Goal: Browse casually

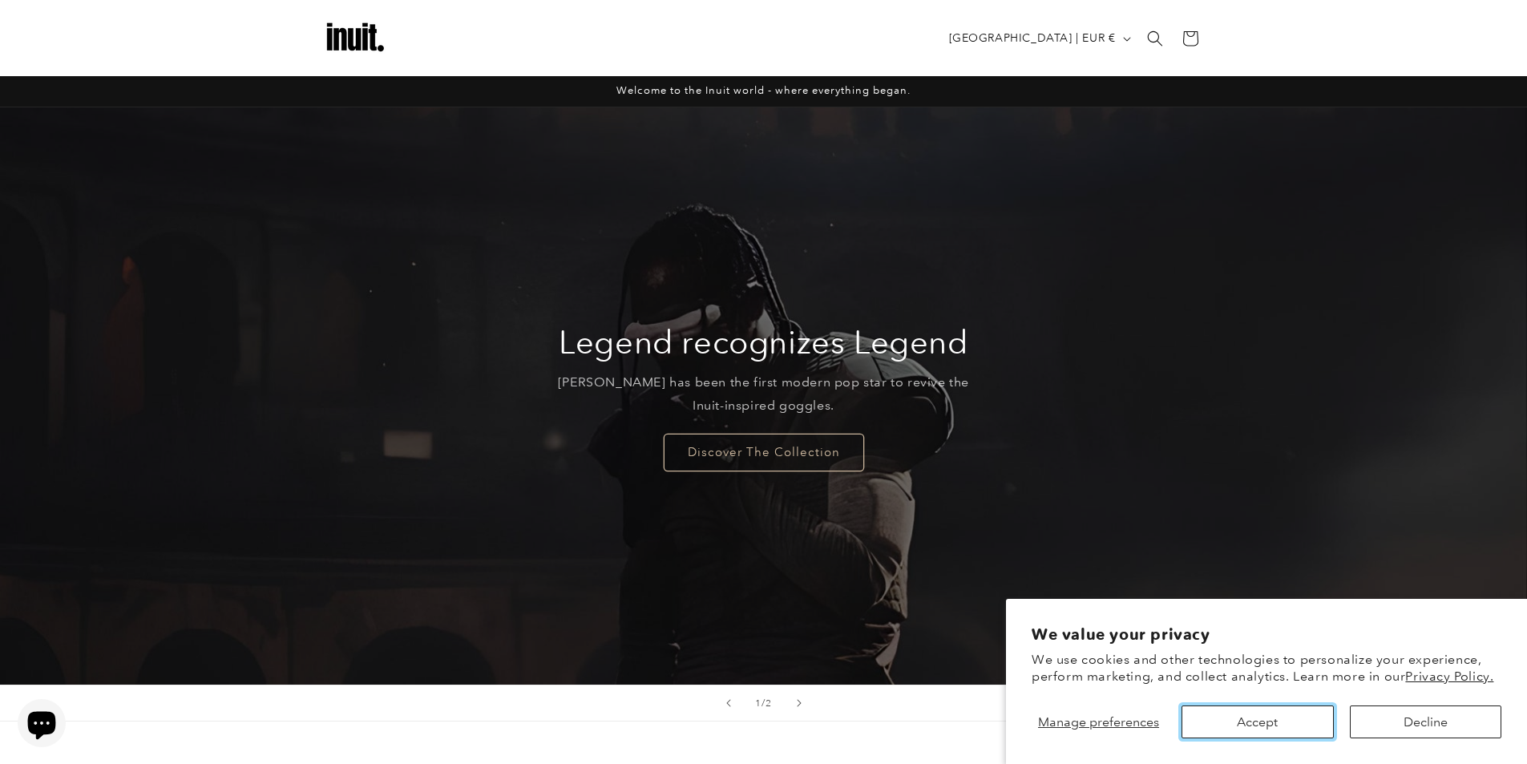
click at [1309, 720] on button "Accept" at bounding box center [1256, 721] width 151 height 33
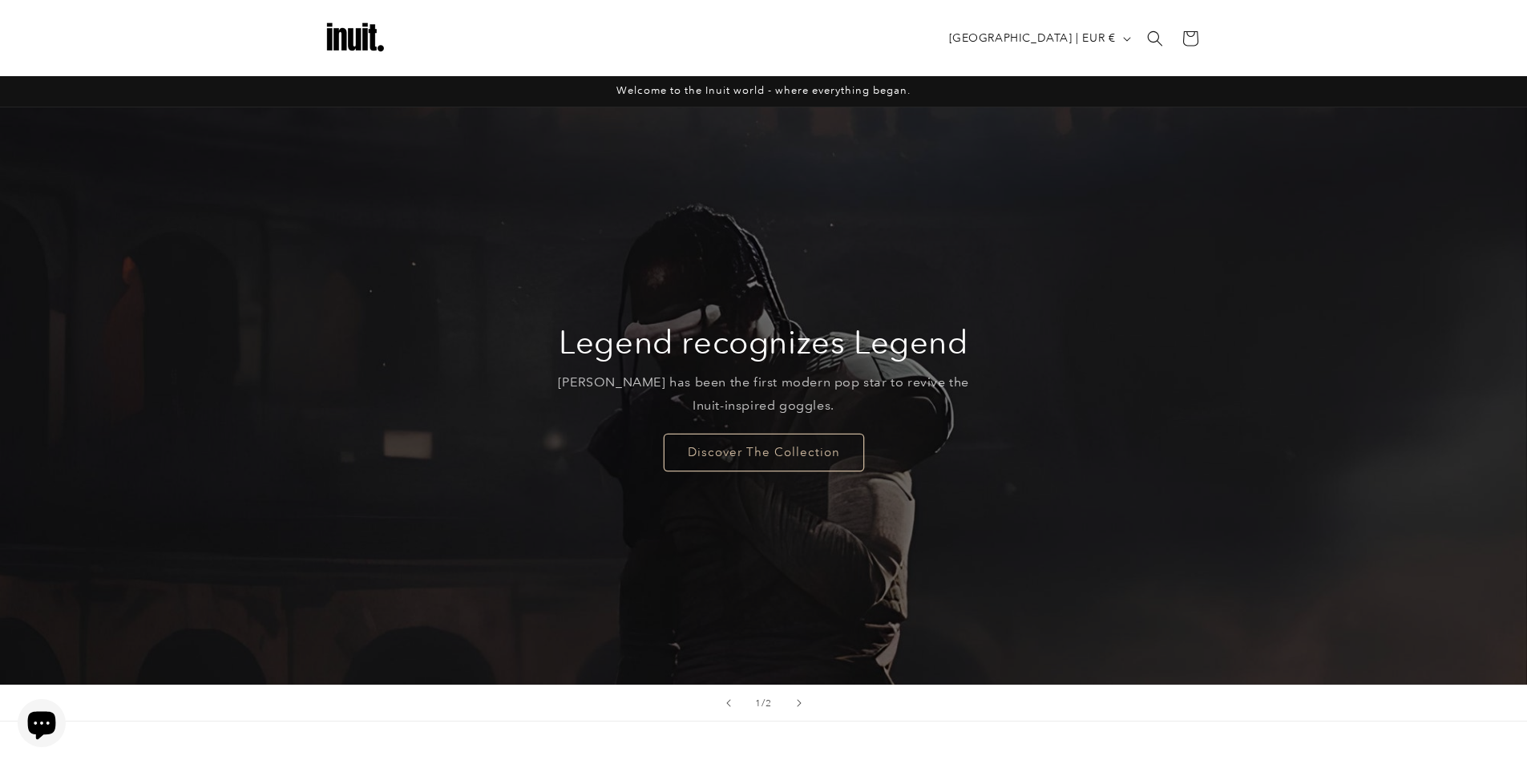
click at [806, 473] on div "Legend recognizes Legend Travis Scott has been the first modern pop star to rev…" at bounding box center [763, 396] width 437 height 214
click at [785, 450] on link "Discover The Collection" at bounding box center [764, 452] width 200 height 38
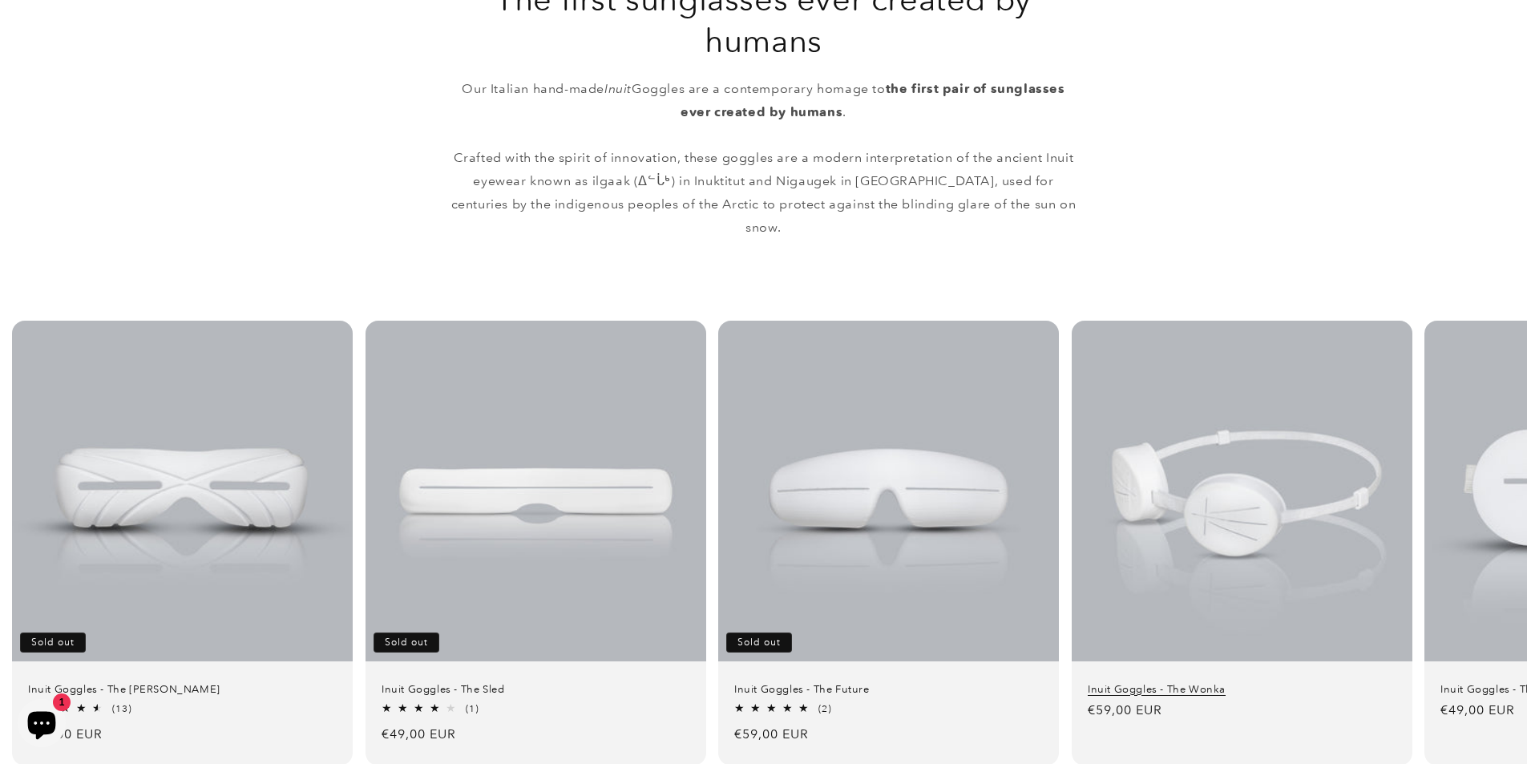
scroll to position [1122, 0]
